Goal: Task Accomplishment & Management: Manage account settings

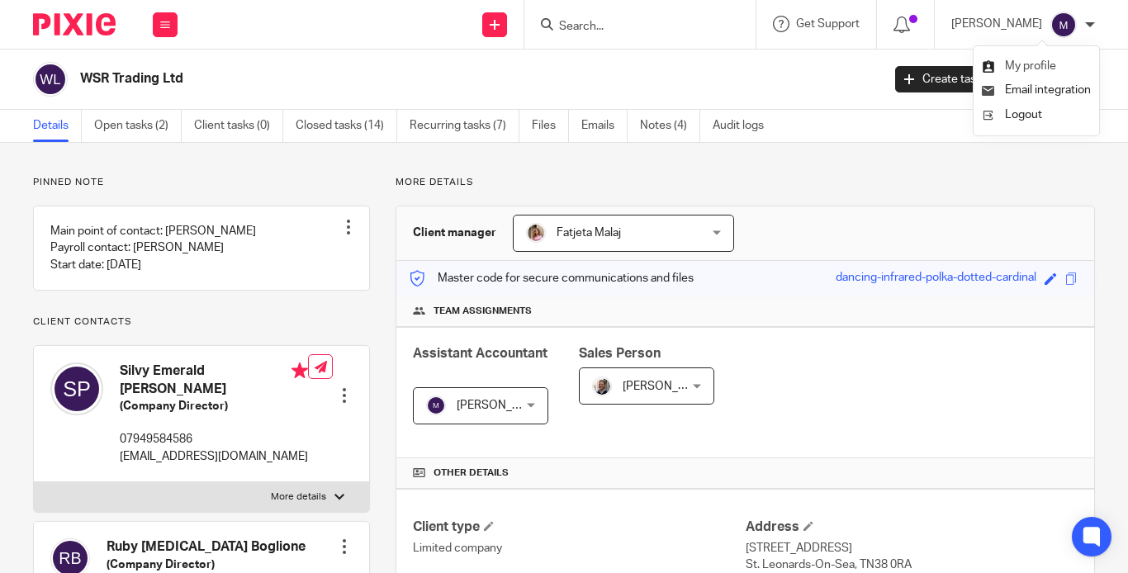
click at [1041, 69] on span "My profile" at bounding box center [1030, 66] width 51 height 12
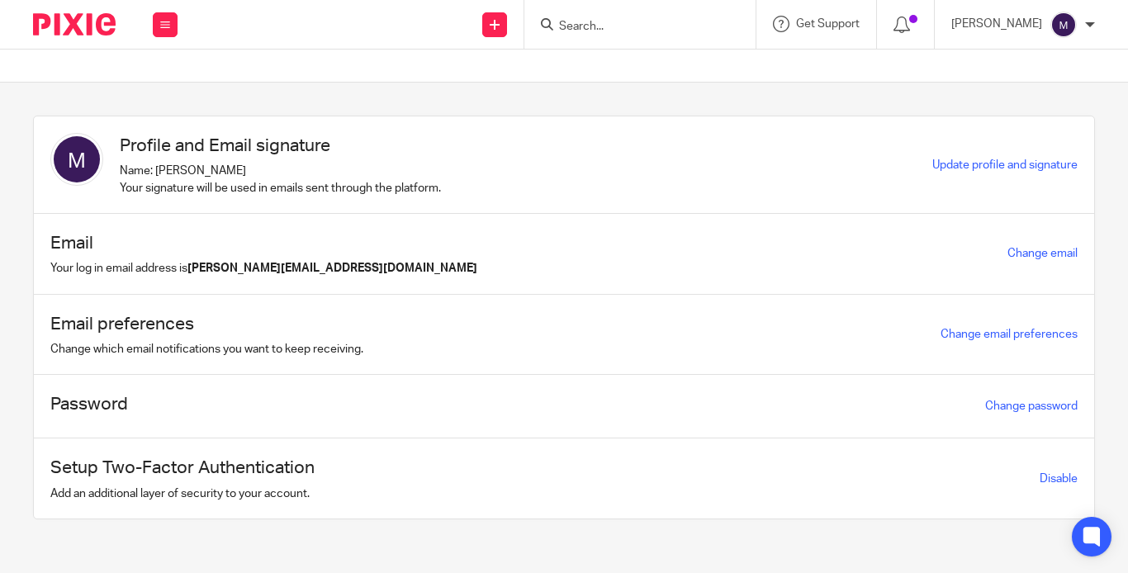
click at [662, 263] on div "Email Your log in email address is [PERSON_NAME][EMAIL_ADDRESS][DOMAIN_NAME] Ch…" at bounding box center [564, 254] width 1061 height 81
click at [659, 259] on div "Email Your log in email address is [PERSON_NAME][EMAIL_ADDRESS][DOMAIN_NAME] Ch…" at bounding box center [564, 254] width 1061 height 81
click at [1008, 253] on link "Change email" at bounding box center [1043, 254] width 70 height 12
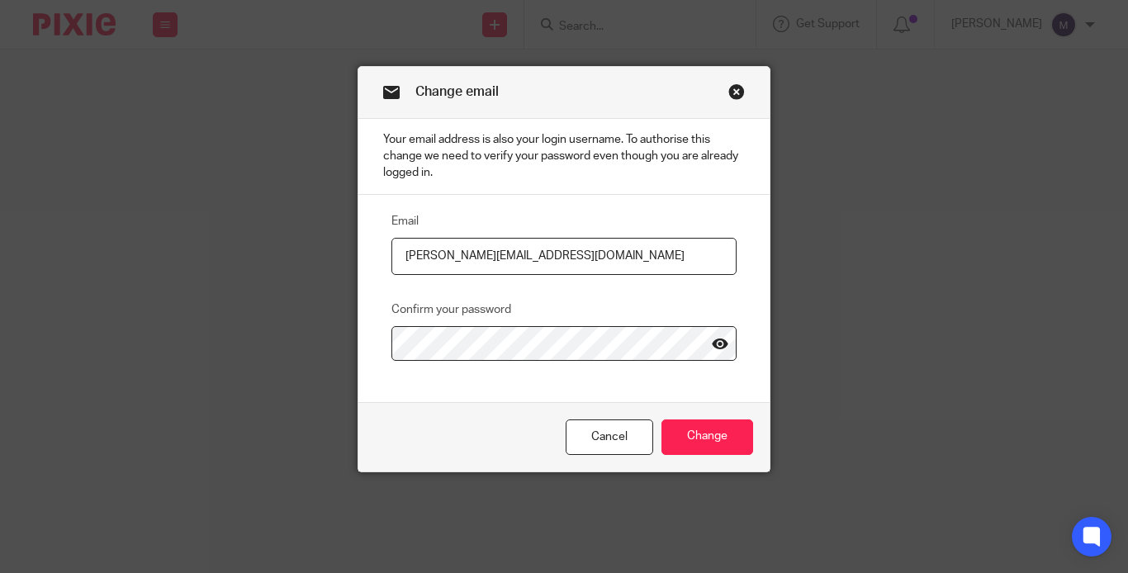
click at [714, 336] on icon at bounding box center [720, 344] width 17 height 17
click at [743, 420] on input "Change" at bounding box center [708, 438] width 92 height 36
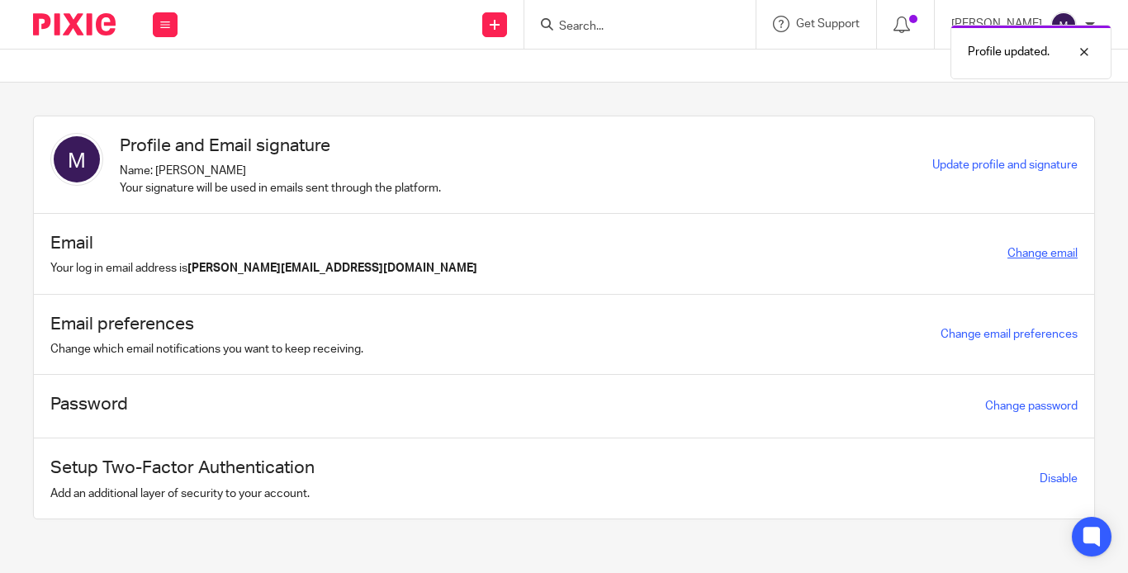
click at [1008, 249] on link "Change email" at bounding box center [1043, 254] width 70 height 12
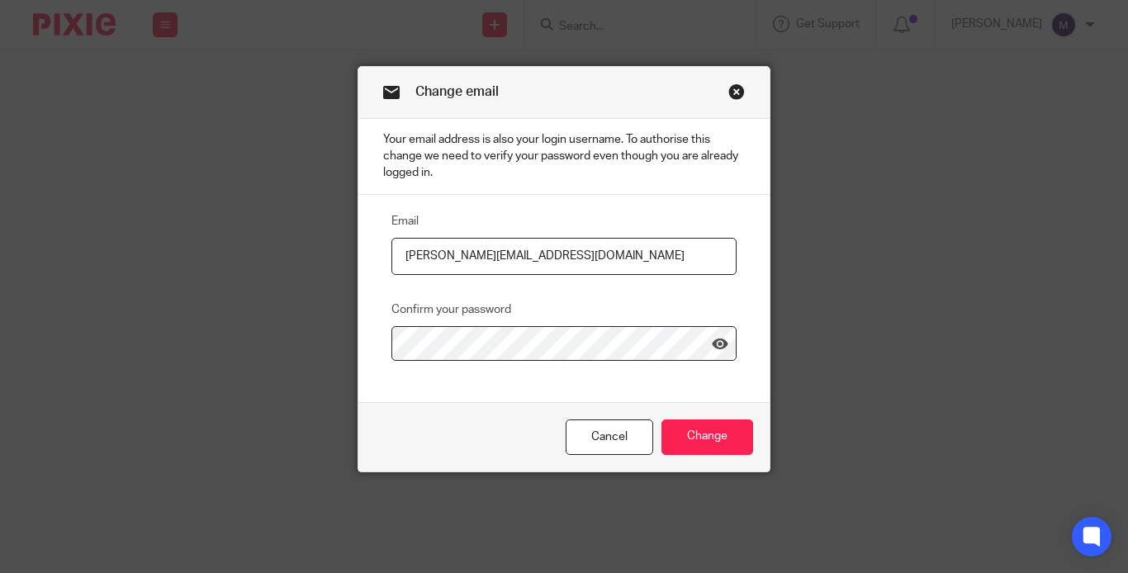
click at [656, 238] on input "[PERSON_NAME][EMAIL_ADDRESS][DOMAIN_NAME]" at bounding box center [564, 256] width 345 height 37
drag, startPoint x: 655, startPoint y: 232, endPoint x: 514, endPoint y: 235, distance: 141.3
click at [520, 238] on input "[PERSON_NAME][EMAIL_ADDRESS][DOMAIN_NAME]" at bounding box center [564, 256] width 345 height 37
click at [477, 238] on input "[PERSON_NAME][EMAIL_ADDRESS][DOMAIN_NAME]" at bounding box center [564, 256] width 345 height 37
type input "[PERSON_NAME][EMAIL_ADDRESS][DOMAIN_NAME]"
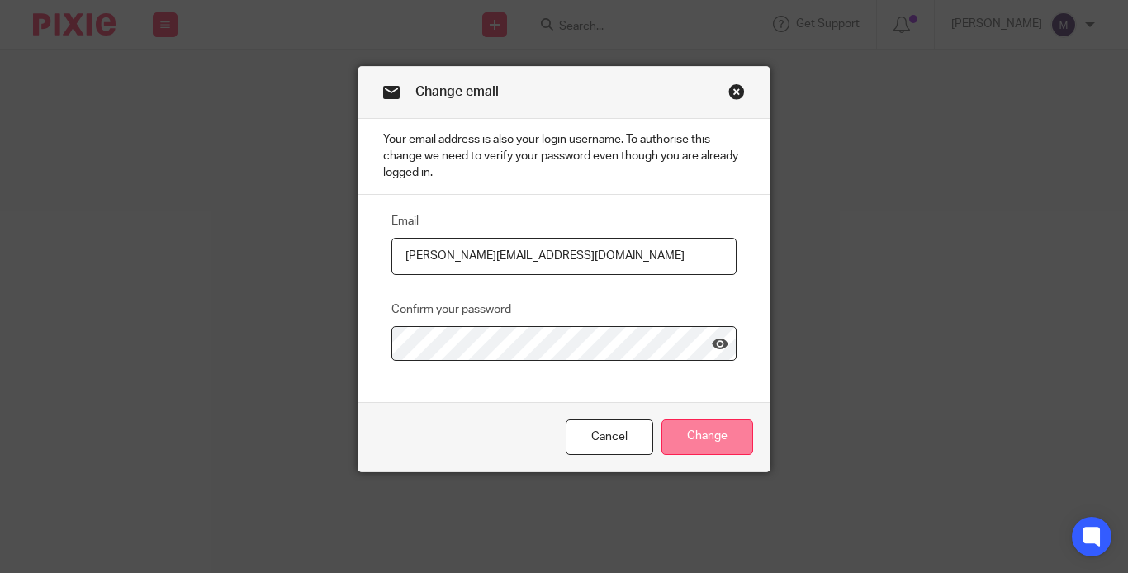
click at [686, 420] on input "Change" at bounding box center [708, 438] width 92 height 36
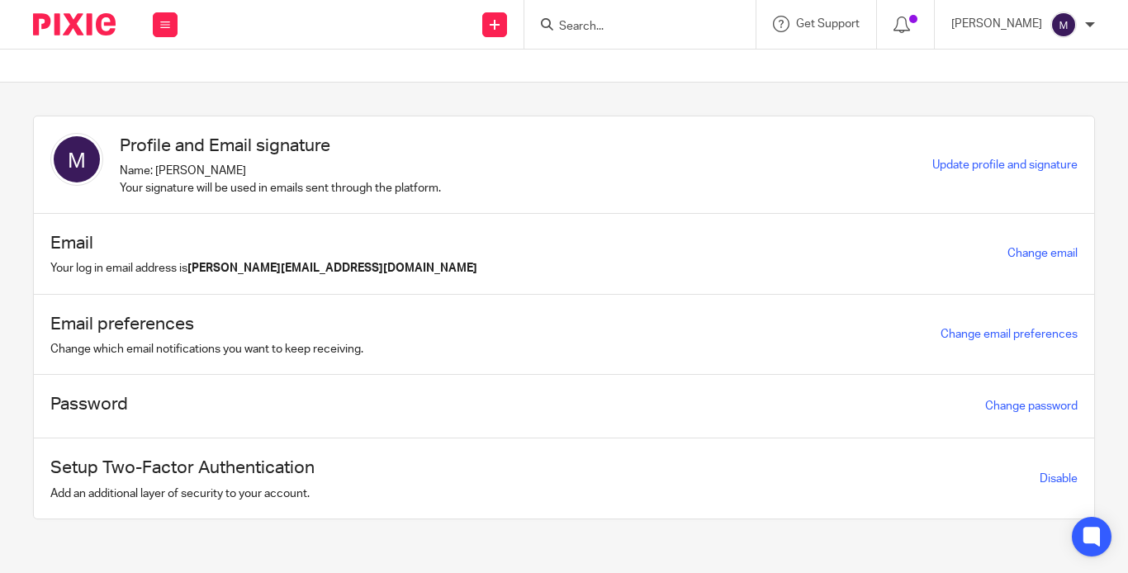
drag, startPoint x: 1082, startPoint y: 22, endPoint x: 1082, endPoint y: 36, distance: 13.2
click at [1083, 22] on div "[PERSON_NAME]" at bounding box center [1024, 25] width 144 height 26
click at [1066, 84] on span "Email integration" at bounding box center [1048, 90] width 86 height 12
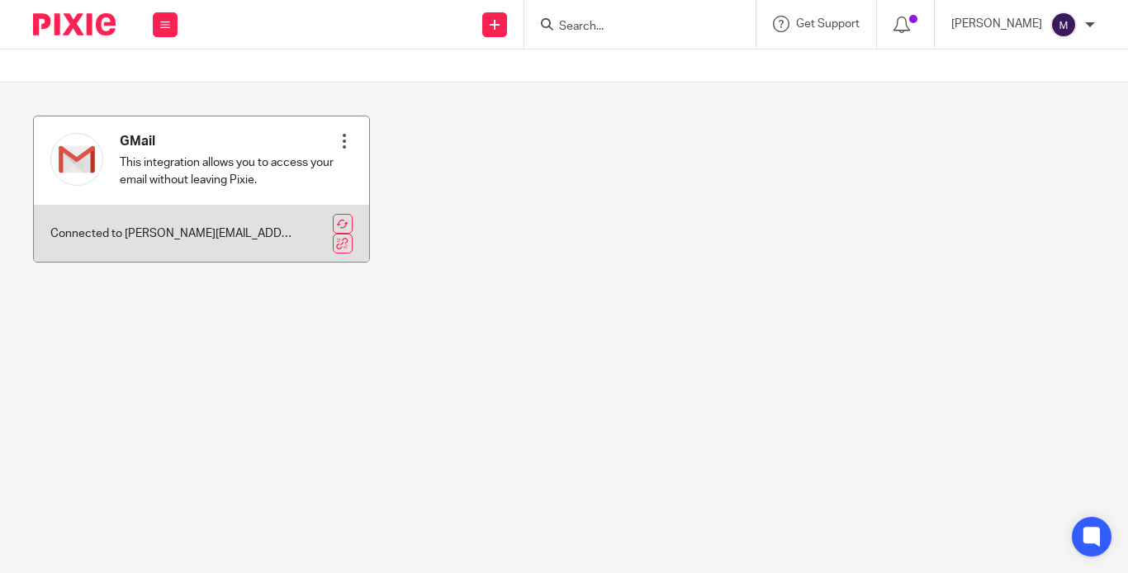
click at [336, 143] on div at bounding box center [344, 141] width 17 height 17
click at [133, 205] on div "GMail This integration allows you to access your email without leaving Pixie. R…" at bounding box center [201, 160] width 335 height 88
click at [125, 240] on p "Connected to [PERSON_NAME][EMAIL_ADDRESS][DOMAIN_NAME]" at bounding box center [171, 233] width 242 height 17
click at [200, 164] on p "This integration allows you to access your email without leaving Pixie." at bounding box center [228, 171] width 216 height 34
click at [192, 175] on p "This integration allows you to access your email without leaving Pixie." at bounding box center [228, 171] width 216 height 34
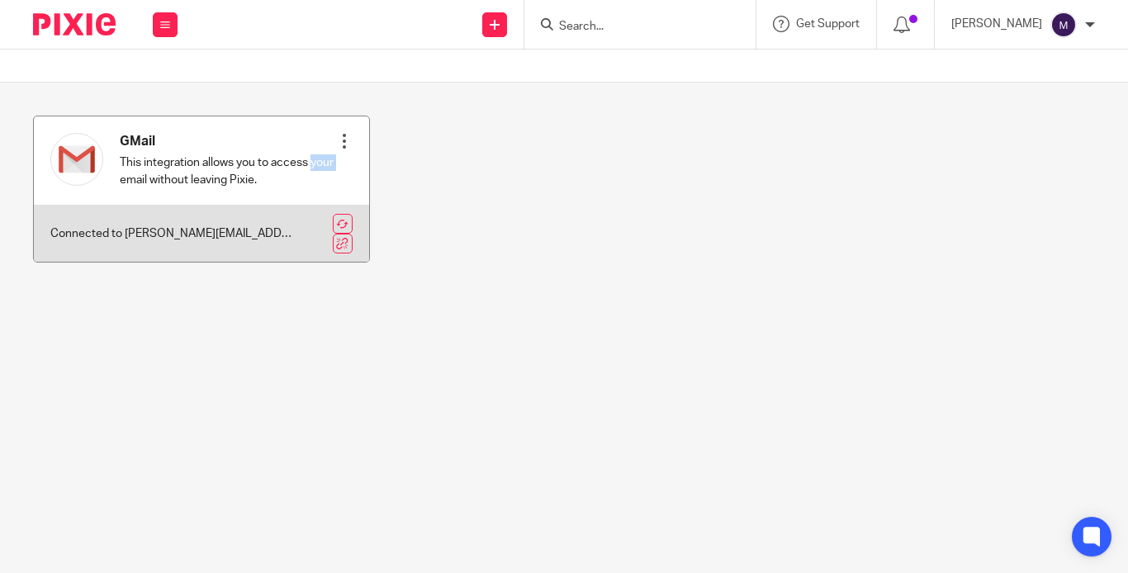
click at [192, 175] on p "This integration allows you to access your email without leaving Pixie." at bounding box center [228, 171] width 216 height 34
click at [336, 141] on div at bounding box center [344, 141] width 17 height 17
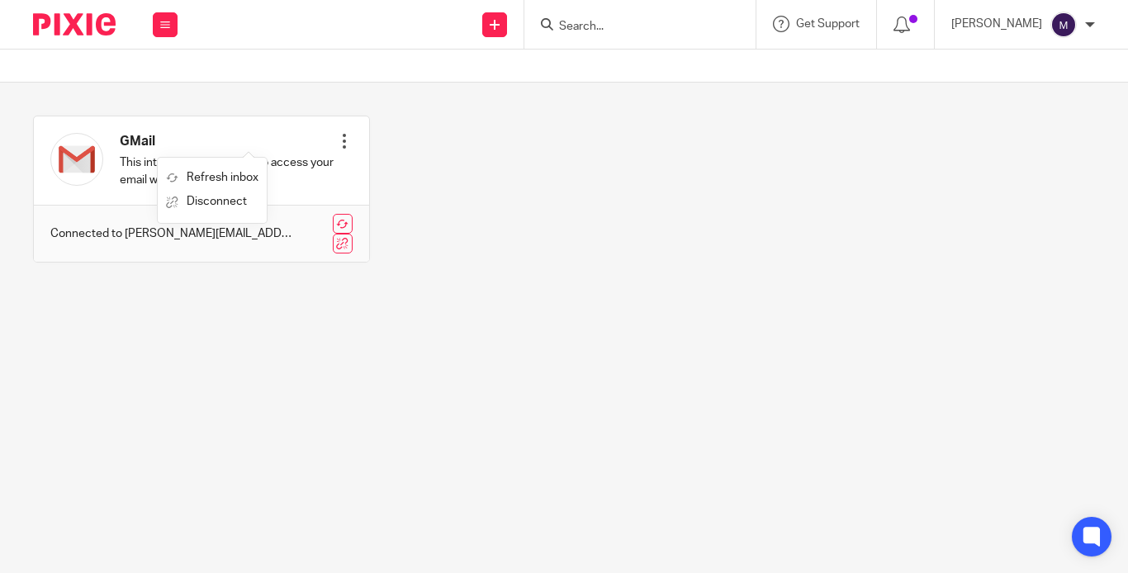
click at [596, 244] on div "GMail This integration allows you to access your email without leaving Pixie. R…" at bounding box center [551, 202] width 1088 height 172
click at [847, 278] on div "GMail This integration allows you to access your email without leaving Pixie. R…" at bounding box center [551, 202] width 1088 height 172
click at [1094, 557] on main "GMail This integration allows you to access your email without leaving Pixie. R…" at bounding box center [564, 286] width 1128 height 573
click at [1090, 547] on icon at bounding box center [1092, 537] width 27 height 27
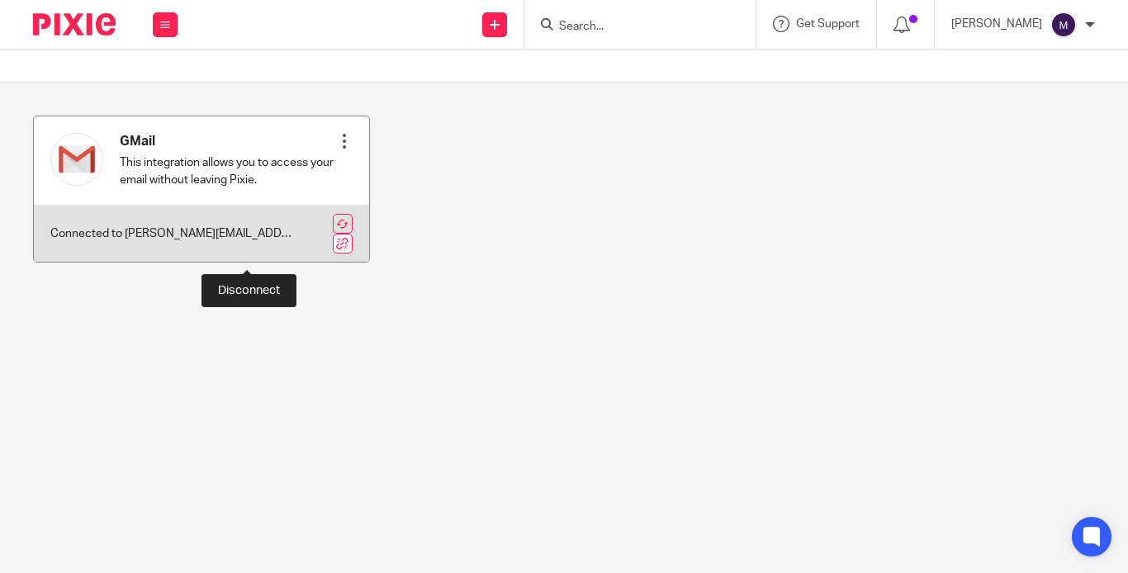
click at [333, 252] on link at bounding box center [343, 244] width 20 height 20
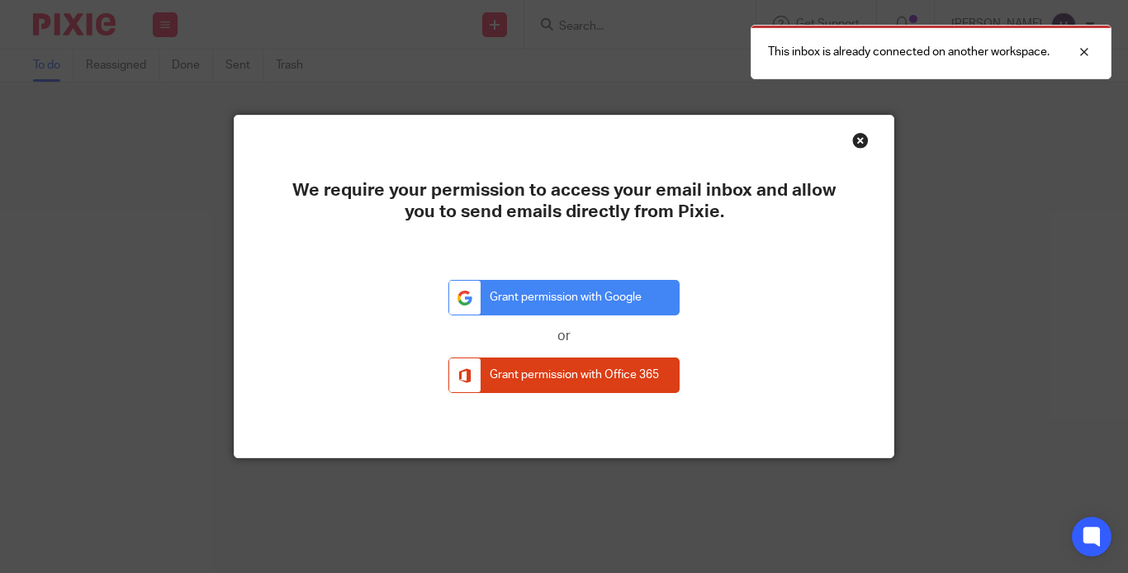
click at [854, 136] on div "Close this dialog window" at bounding box center [860, 140] width 17 height 17
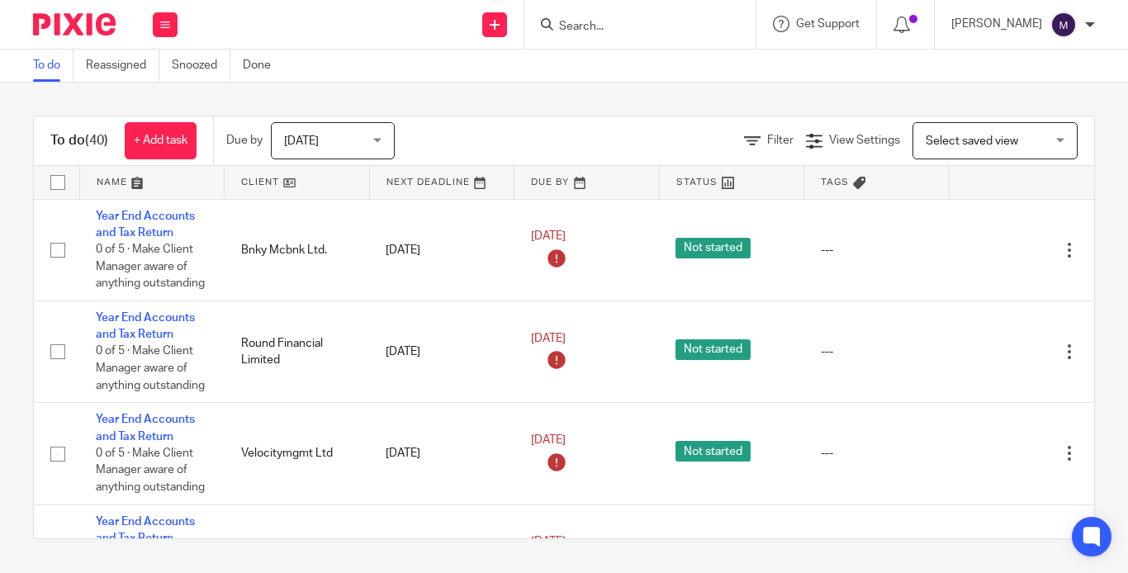
click at [1062, 30] on img at bounding box center [1064, 25] width 26 height 26
click at [1054, 86] on span "Email integration" at bounding box center [1048, 90] width 86 height 12
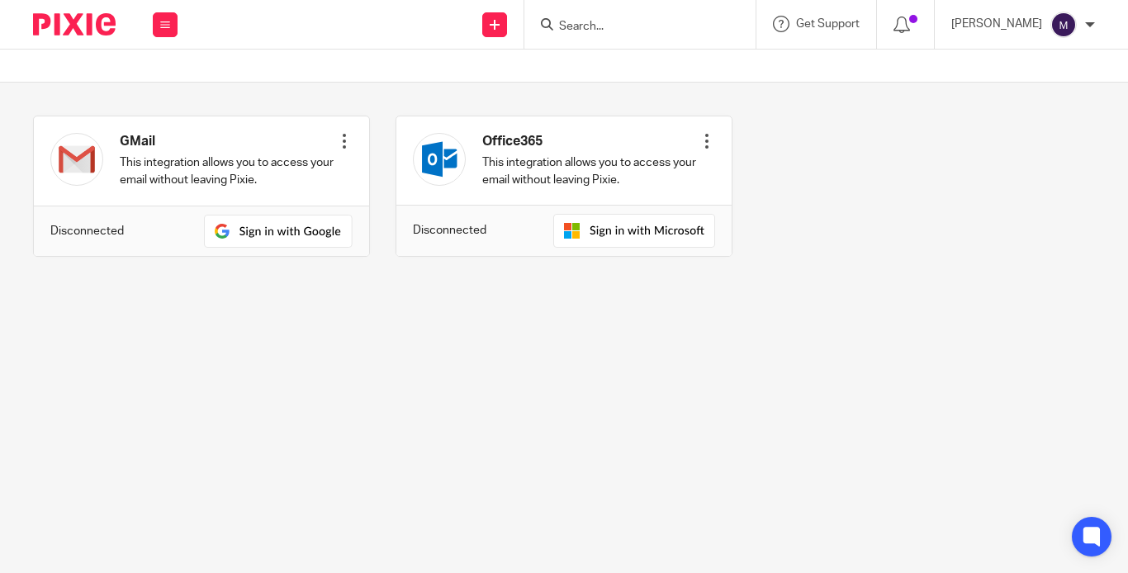
click at [651, 333] on main "GMail This integration allows you to access your email without leaving Pixie. C…" at bounding box center [564, 286] width 1128 height 573
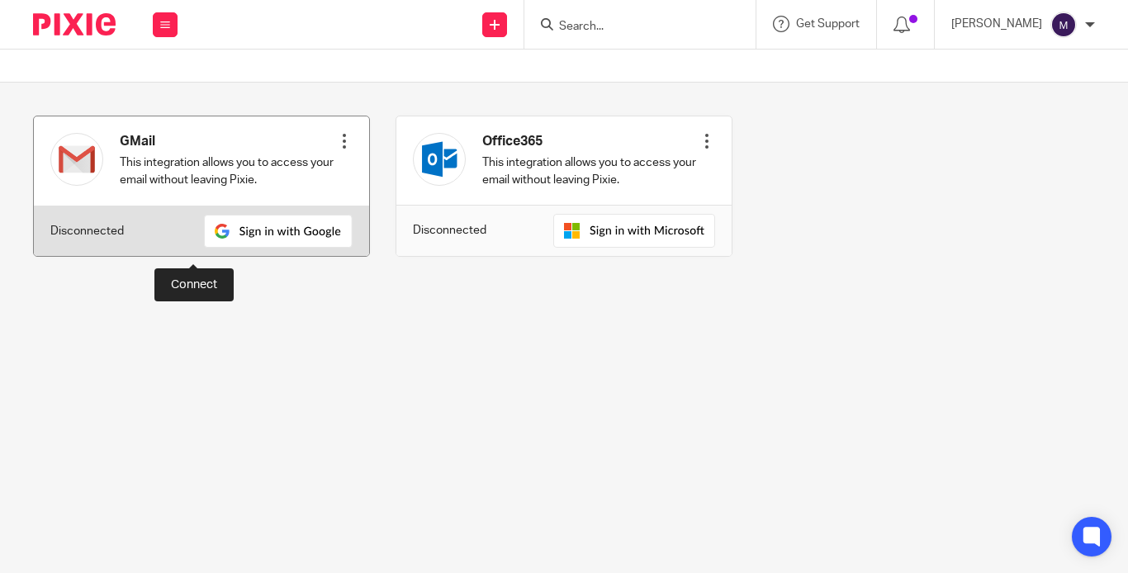
click at [217, 246] on img at bounding box center [278, 231] width 149 height 33
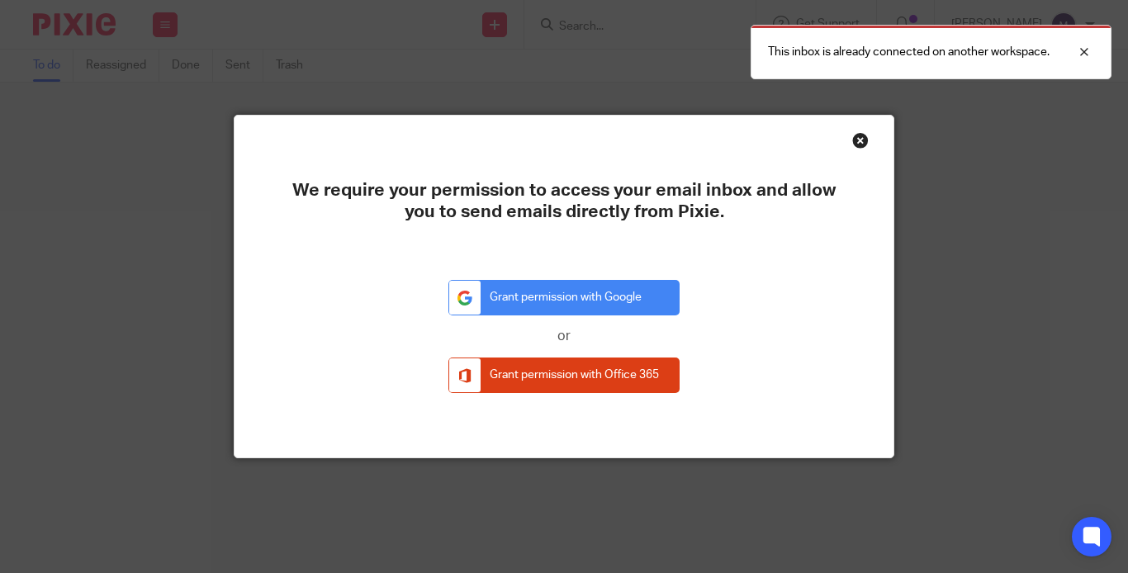
click at [855, 140] on div "Close this dialog window" at bounding box center [860, 140] width 17 height 17
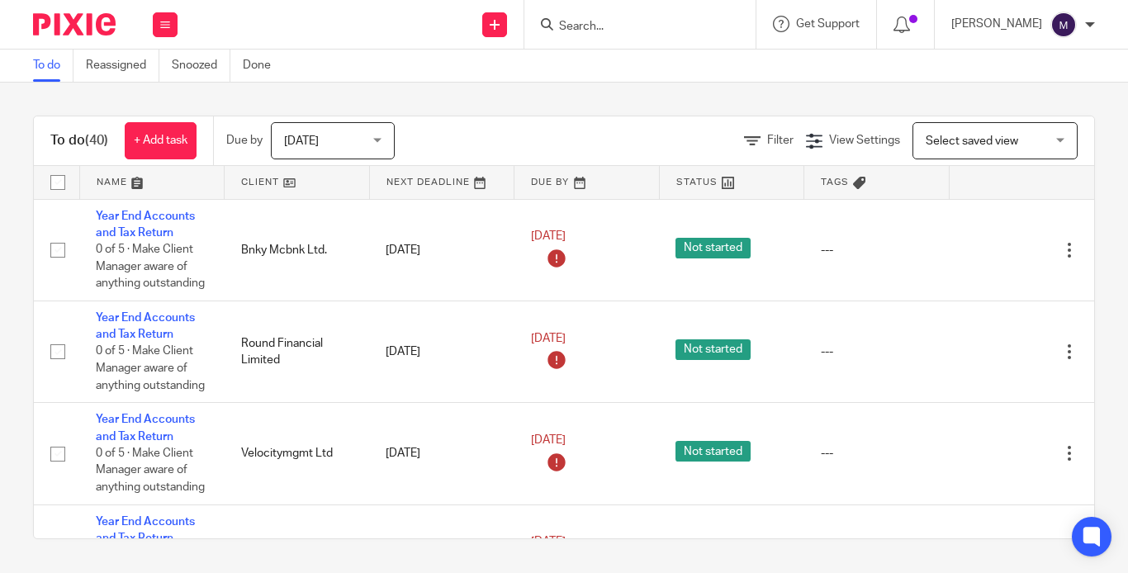
click at [1053, 29] on img at bounding box center [1064, 25] width 26 height 26
click at [1018, 86] on span "Email integration" at bounding box center [1048, 90] width 86 height 12
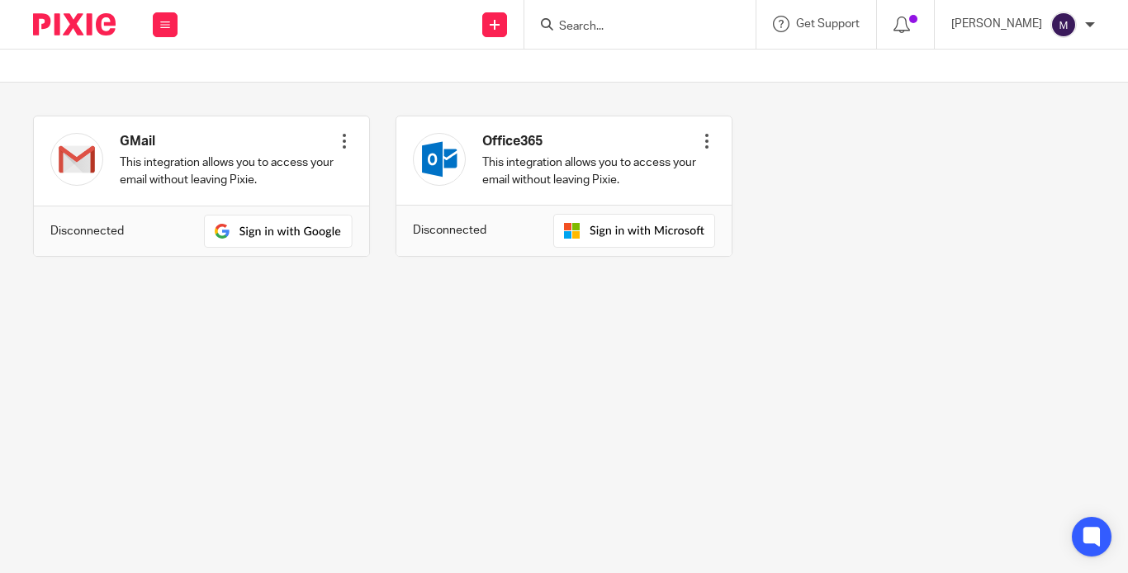
click at [624, 28] on input "Search" at bounding box center [632, 27] width 149 height 15
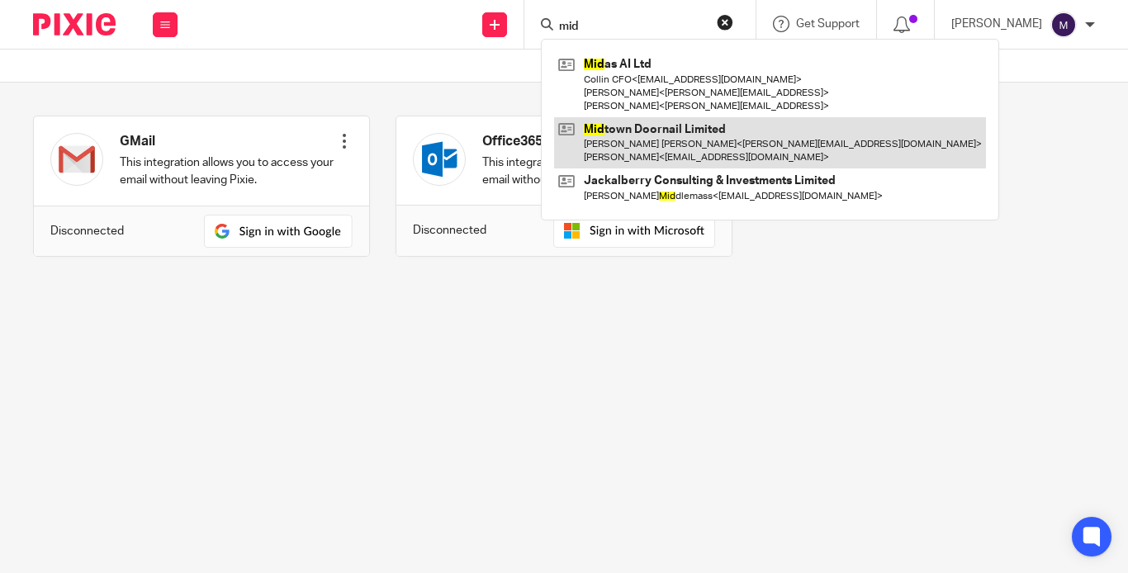
type input "mid"
click at [656, 131] on link at bounding box center [770, 142] width 432 height 51
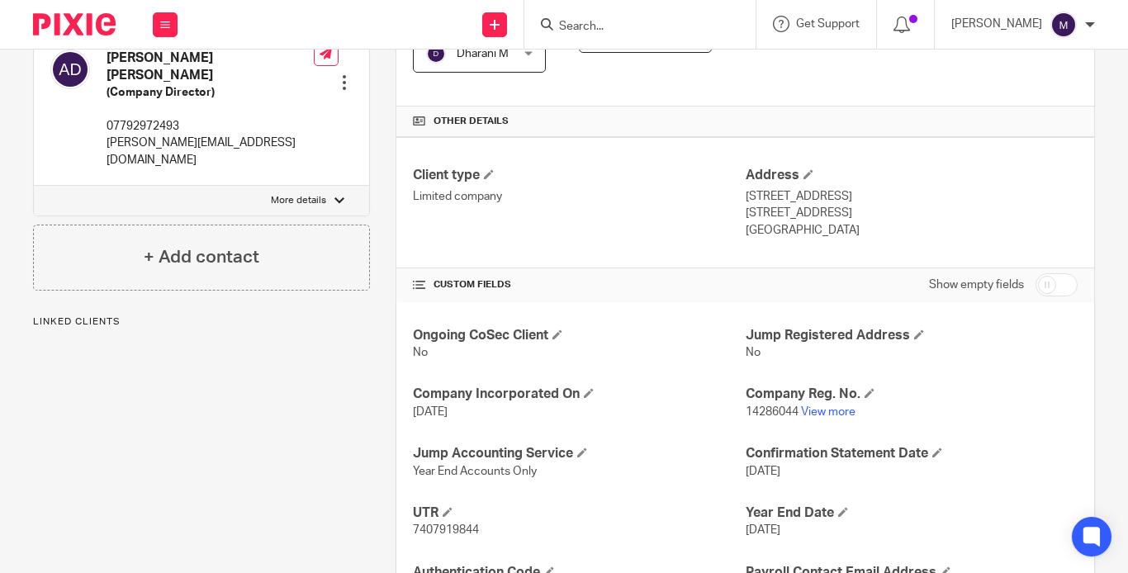
scroll to position [413, 0]
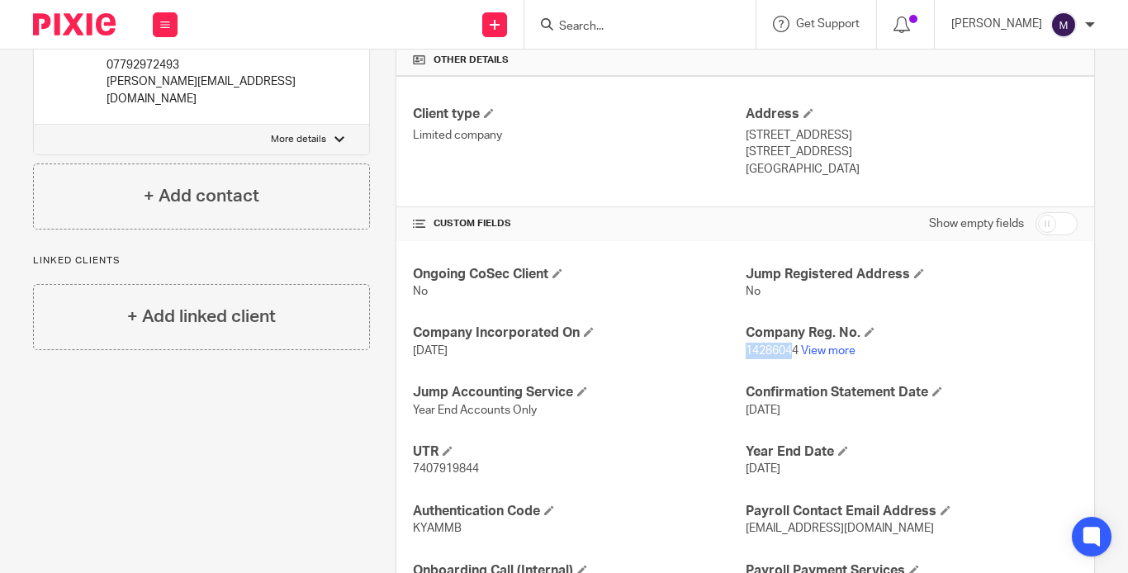
drag, startPoint x: 739, startPoint y: 311, endPoint x: 785, endPoint y: 313, distance: 46.3
click at [785, 345] on span "14286044" at bounding box center [772, 351] width 53 height 12
